Goal: Check status: Check status

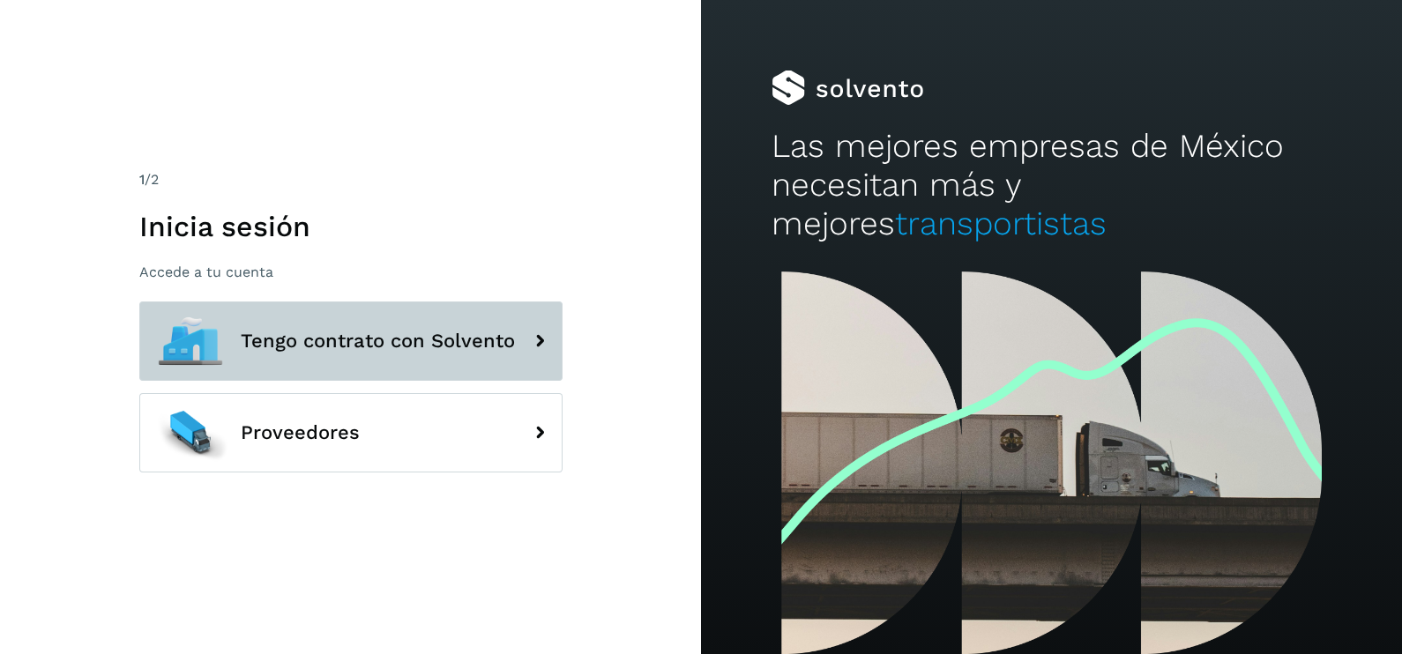
click at [452, 337] on span "Tengo contrato con Solvento" at bounding box center [378, 341] width 274 height 21
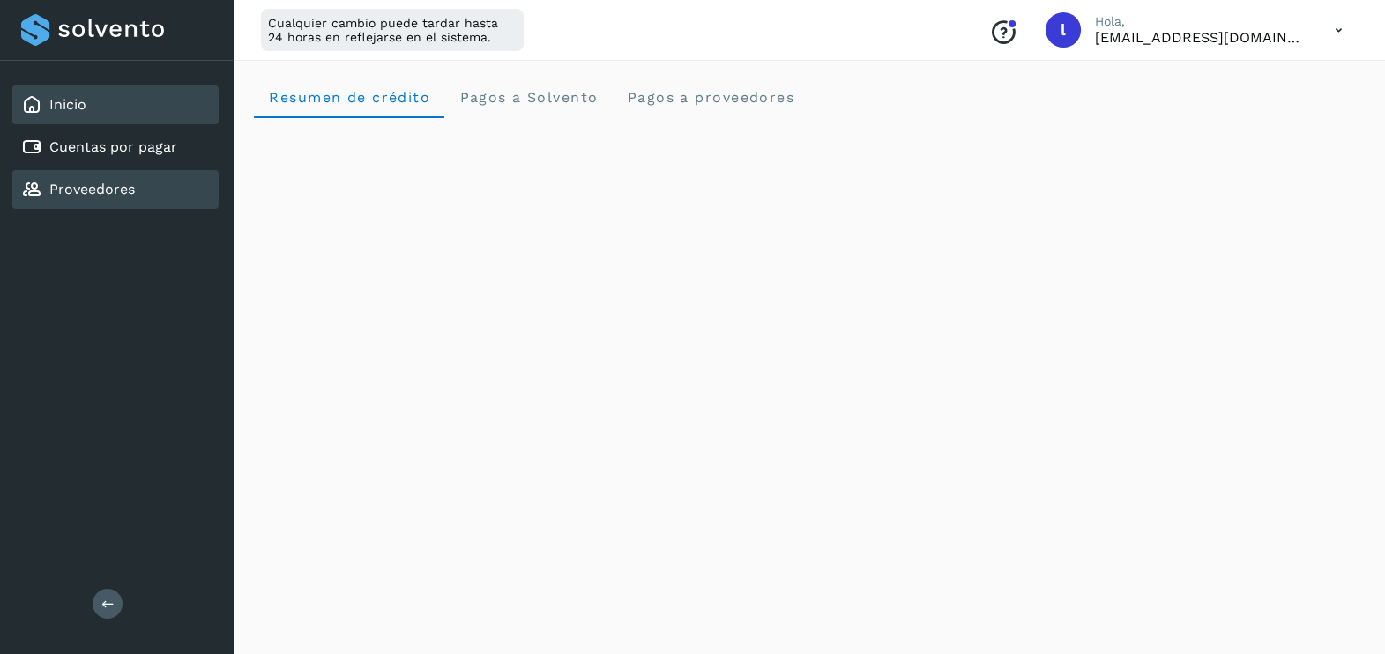
click at [125, 170] on div "Proveedores" at bounding box center [115, 189] width 206 height 39
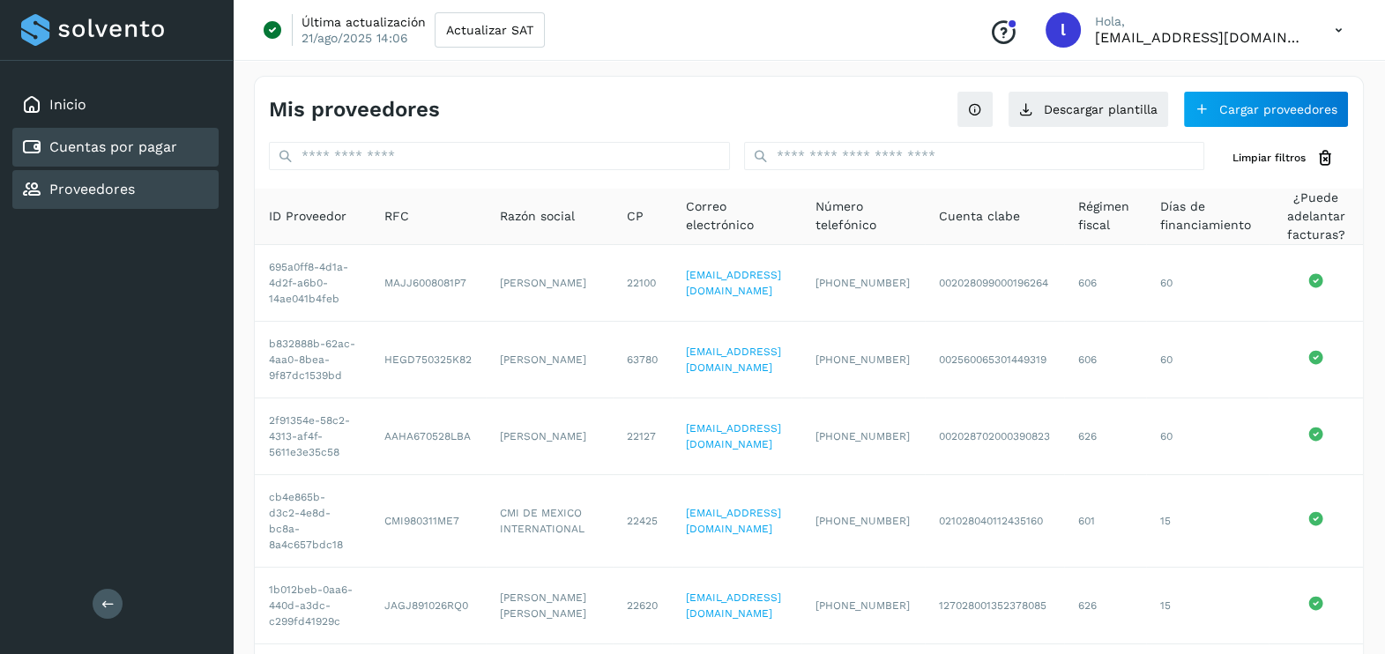
click at [175, 153] on link "Cuentas por pagar" at bounding box center [113, 146] width 128 height 17
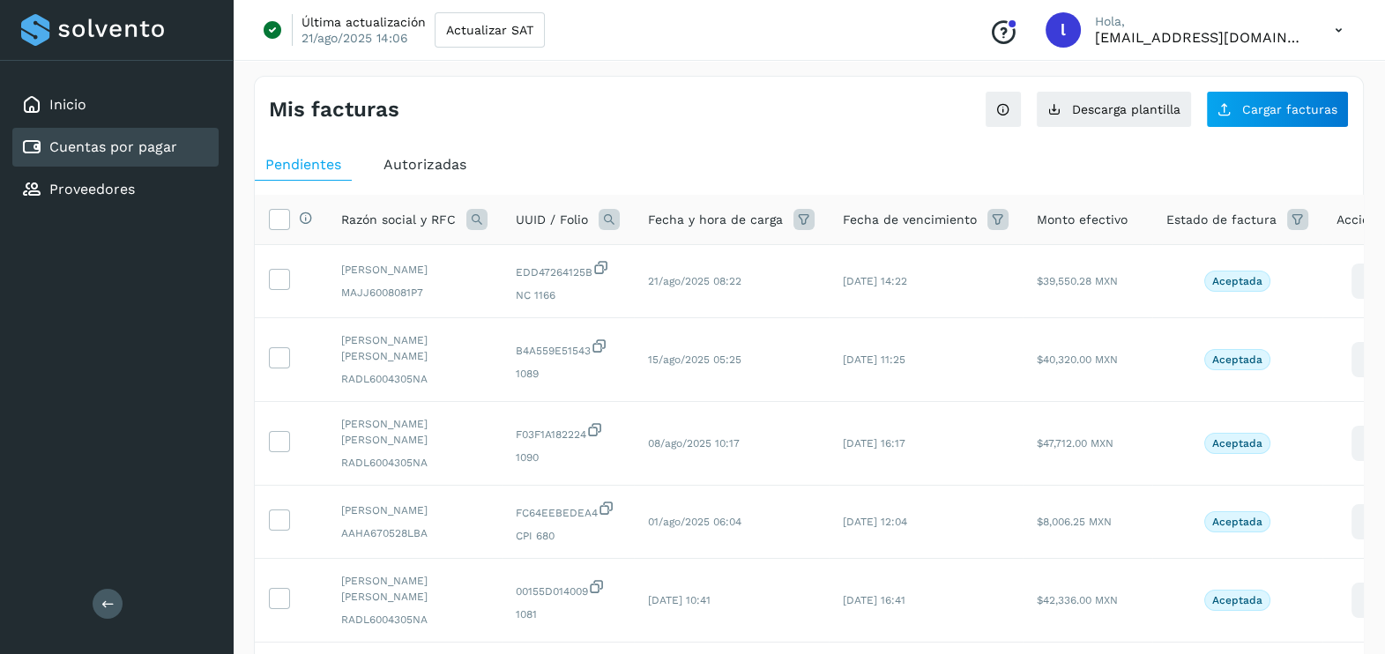
click at [414, 159] on span "Autorizadas" at bounding box center [424, 164] width 83 height 17
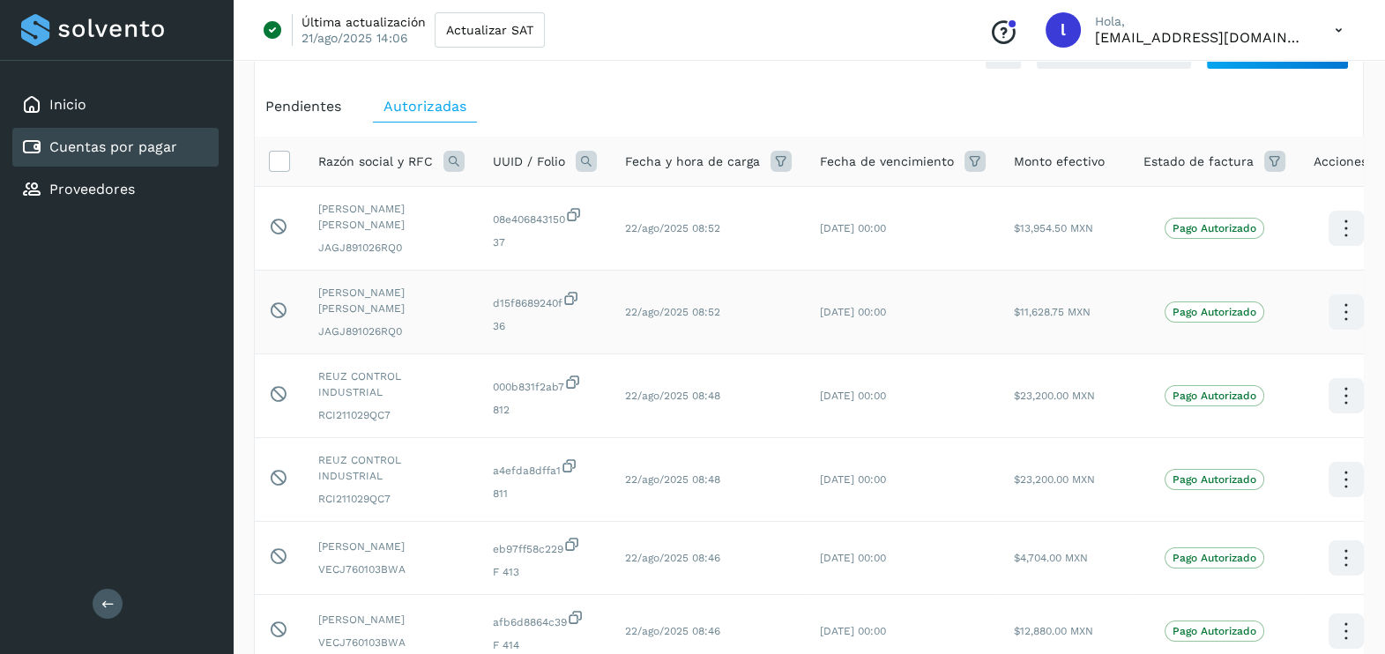
scroll to position [59, 0]
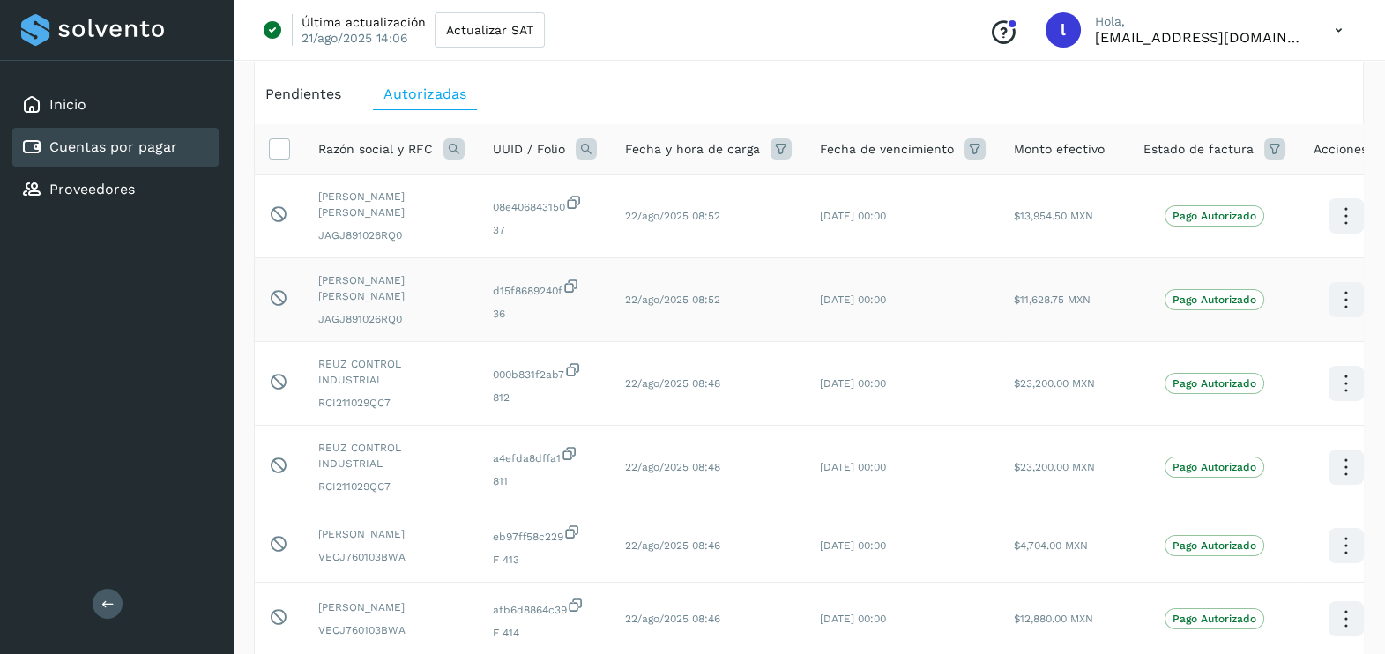
scroll to position [78, 0]
